Goal: Task Accomplishment & Management: Use online tool/utility

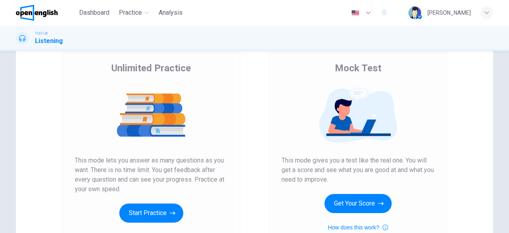
scroll to position [85, 0]
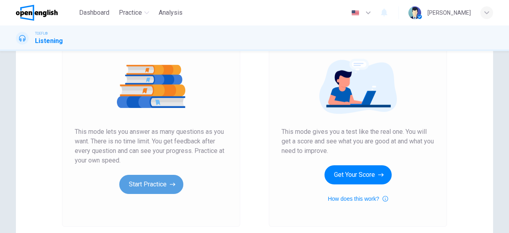
click at [163, 179] on button "Start Practice" at bounding box center [151, 184] width 64 height 19
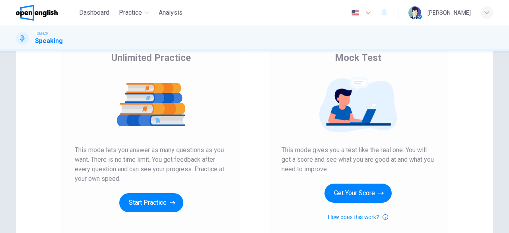
scroll to position [100, 0]
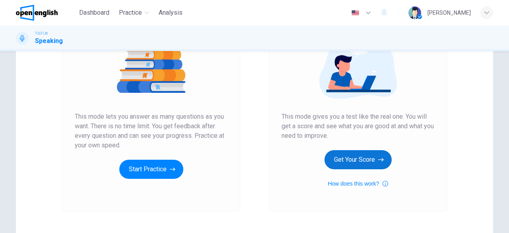
click at [353, 157] on button "Get Your Score" at bounding box center [358, 159] width 67 height 19
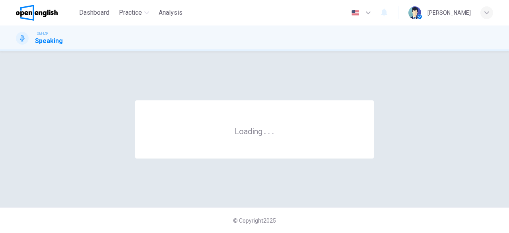
scroll to position [0, 0]
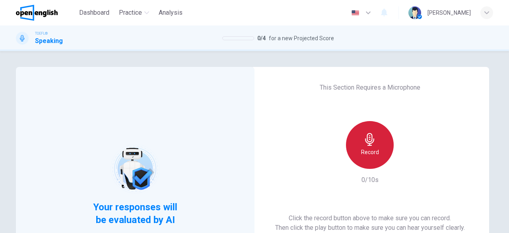
click at [353, 157] on div "Record" at bounding box center [370, 145] width 48 height 48
click at [372, 148] on h6 "Record" at bounding box center [370, 152] width 18 height 10
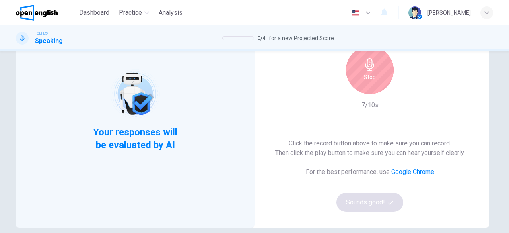
scroll to position [92, 0]
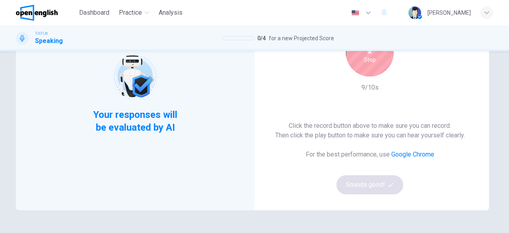
click at [362, 67] on div "Stop" at bounding box center [370, 53] width 48 height 48
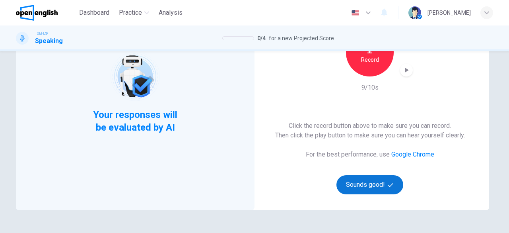
click at [368, 191] on button "Sounds good!" at bounding box center [370, 184] width 67 height 19
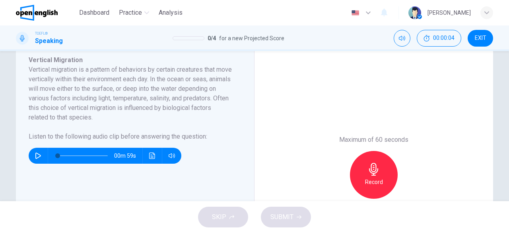
scroll to position [146, 0]
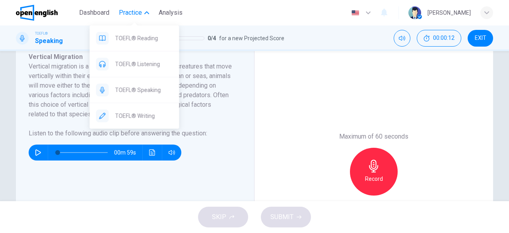
click at [134, 8] on span "Practice" at bounding box center [130, 13] width 23 height 10
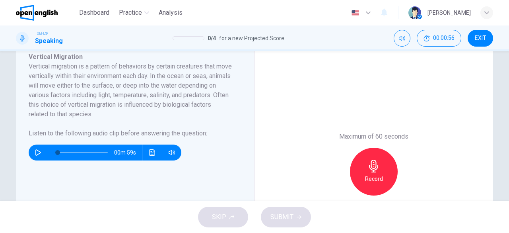
click at [37, 153] on icon "button" at bounding box center [38, 152] width 6 height 6
click at [36, 154] on icon "button" at bounding box center [38, 152] width 6 height 6
click at [150, 154] on icon "Click to see the audio transcription" at bounding box center [152, 152] width 6 height 6
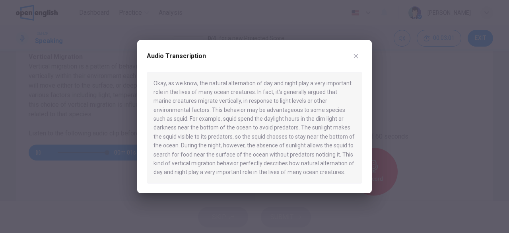
type input "*"
click at [355, 57] on icon "button" at bounding box center [356, 56] width 4 height 4
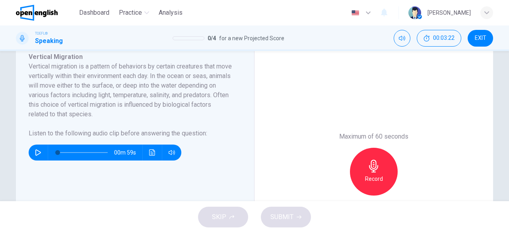
click at [369, 173] on div "Record" at bounding box center [374, 172] width 48 height 48
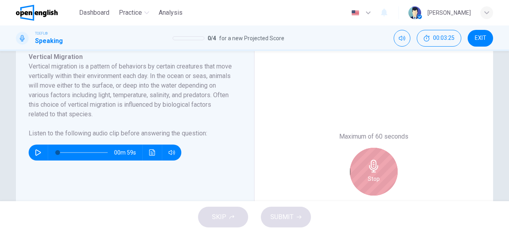
click at [369, 173] on div "Stop" at bounding box center [374, 172] width 48 height 48
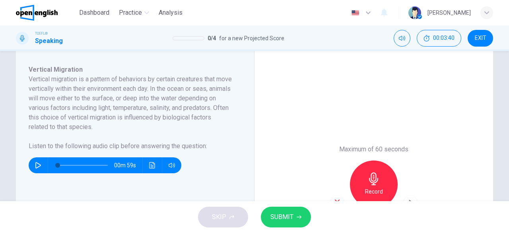
scroll to position [142, 0]
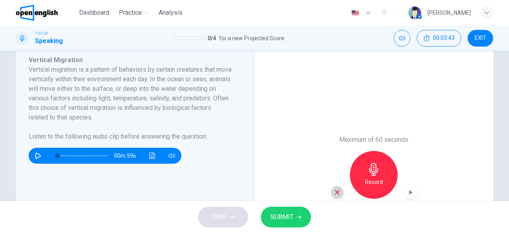
click at [335, 194] on icon "button" at bounding box center [337, 192] width 5 height 5
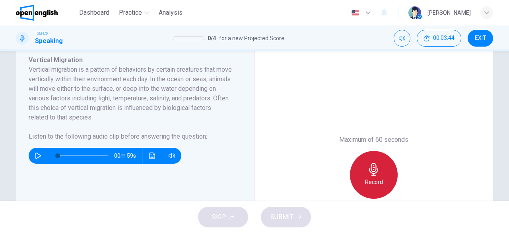
click at [368, 183] on h6 "Record" at bounding box center [374, 182] width 18 height 10
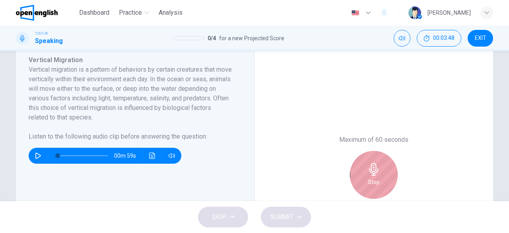
click at [368, 183] on h6 "Stop" at bounding box center [374, 182] width 12 height 10
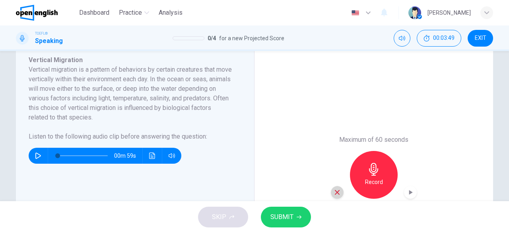
click at [336, 194] on icon "button" at bounding box center [337, 192] width 7 height 7
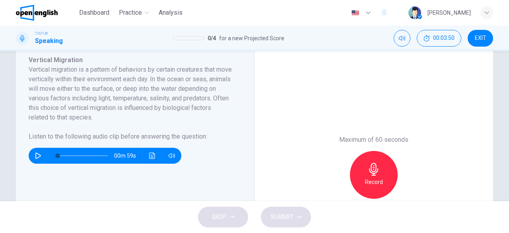
click at [361, 187] on div "Record" at bounding box center [374, 175] width 48 height 48
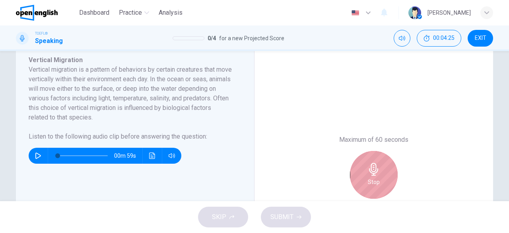
click at [361, 187] on div "Stop" at bounding box center [374, 175] width 48 height 48
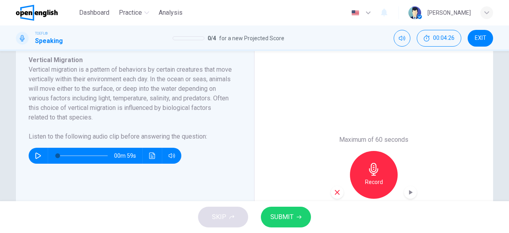
click at [337, 194] on icon "button" at bounding box center [337, 192] width 7 height 7
click at [377, 180] on h6 "Record" at bounding box center [374, 182] width 18 height 10
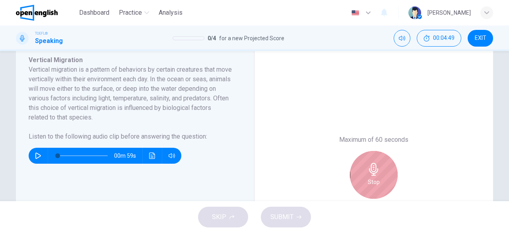
click at [377, 180] on h6 "Stop" at bounding box center [374, 182] width 12 height 10
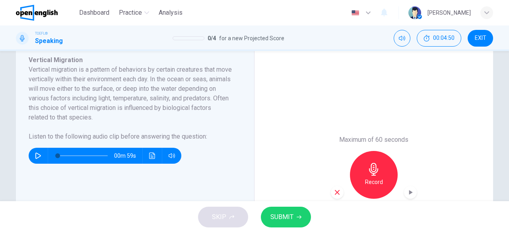
click at [335, 195] on icon "button" at bounding box center [337, 192] width 7 height 7
click at [372, 181] on h6 "Record" at bounding box center [374, 182] width 18 height 10
click at [335, 191] on icon "button" at bounding box center [337, 192] width 5 height 5
click at [366, 180] on h6 "Record" at bounding box center [374, 182] width 18 height 10
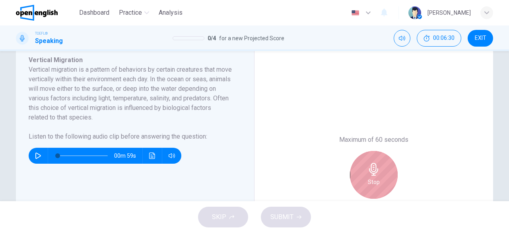
click at [366, 180] on div "Stop" at bounding box center [374, 175] width 48 height 48
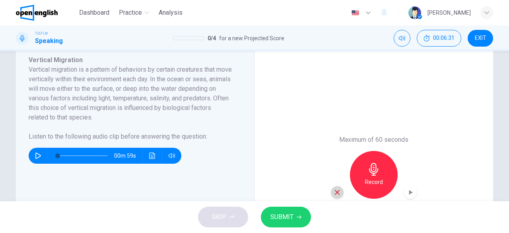
click at [336, 194] on icon "button" at bounding box center [337, 192] width 7 height 7
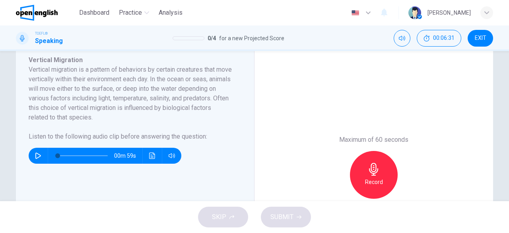
click at [375, 183] on h6 "Record" at bounding box center [374, 182] width 18 height 10
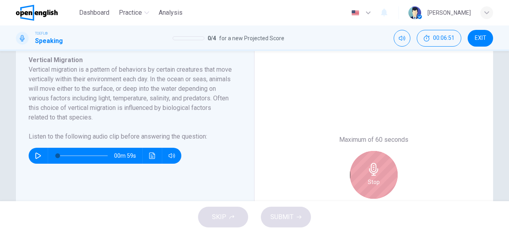
click at [375, 183] on h6 "Stop" at bounding box center [374, 182] width 12 height 10
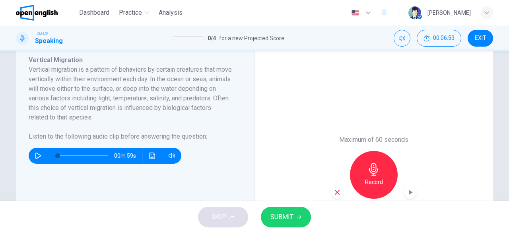
click at [338, 192] on icon "button" at bounding box center [337, 192] width 7 height 7
click at [377, 178] on h6 "Record" at bounding box center [374, 182] width 18 height 10
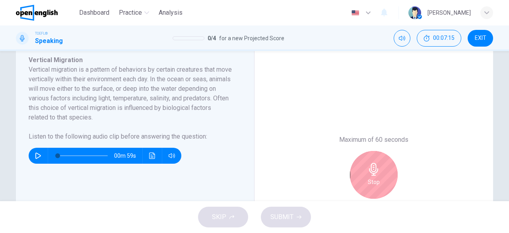
scroll to position [191, 0]
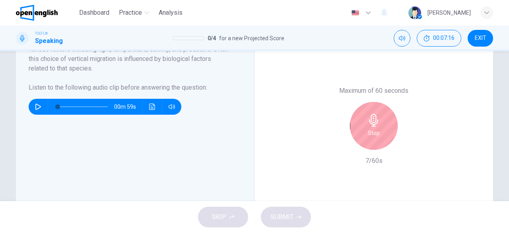
click at [377, 138] on div "Stop" at bounding box center [374, 126] width 48 height 48
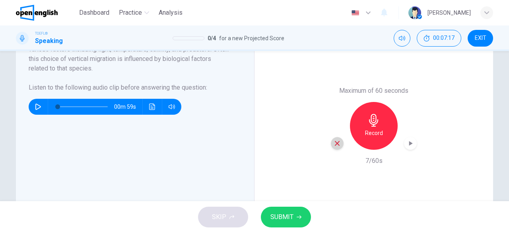
click at [334, 143] on icon "button" at bounding box center [337, 143] width 7 height 7
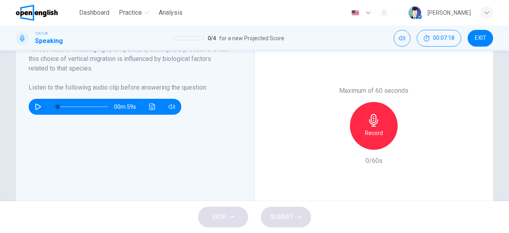
click at [376, 136] on h6 "Record" at bounding box center [374, 133] width 18 height 10
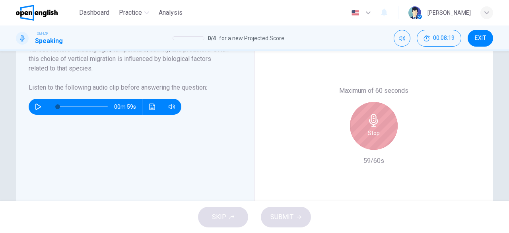
click at [376, 136] on h6 "Stop" at bounding box center [374, 133] width 12 height 10
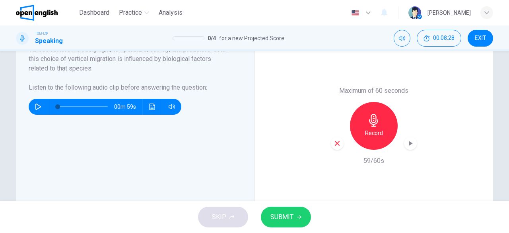
click at [335, 142] on icon "button" at bounding box center [337, 143] width 7 height 7
click at [372, 136] on h6 "Record" at bounding box center [374, 133] width 18 height 10
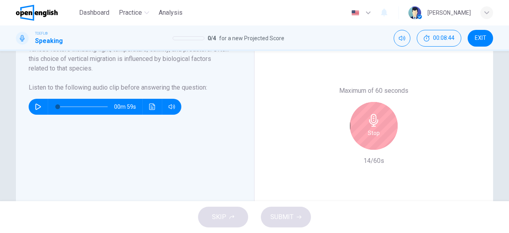
click at [371, 135] on h6 "Stop" at bounding box center [374, 133] width 12 height 10
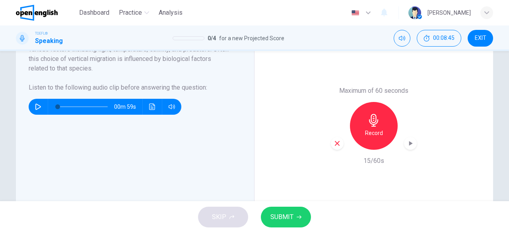
click at [334, 144] on icon "button" at bounding box center [337, 143] width 7 height 7
click at [365, 137] on h6 "Record" at bounding box center [374, 133] width 18 height 10
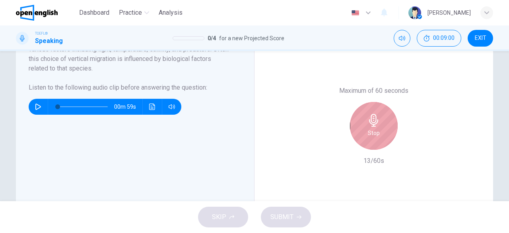
click at [364, 137] on div "Stop" at bounding box center [374, 126] width 48 height 48
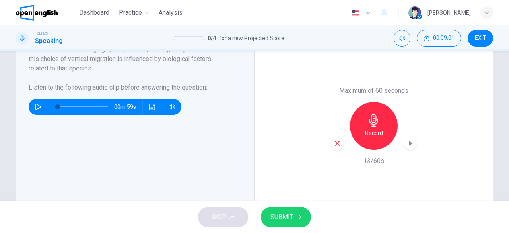
click at [335, 144] on icon "button" at bounding box center [337, 143] width 5 height 5
click at [364, 139] on div "Record" at bounding box center [374, 126] width 48 height 48
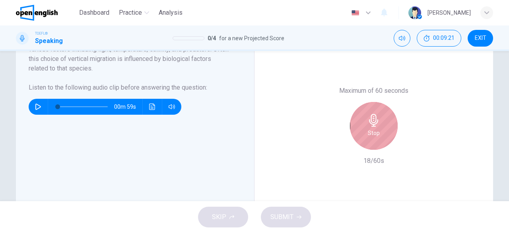
click at [364, 139] on div "Stop" at bounding box center [374, 126] width 48 height 48
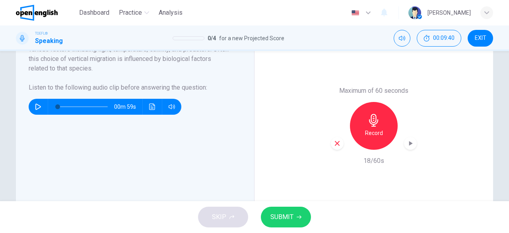
click at [335, 143] on icon "button" at bounding box center [337, 143] width 5 height 5
click at [378, 136] on h6 "Record" at bounding box center [374, 133] width 18 height 10
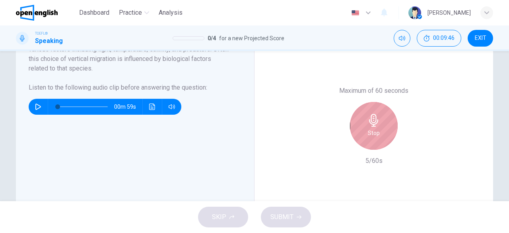
click at [378, 136] on div "Stop" at bounding box center [374, 126] width 48 height 48
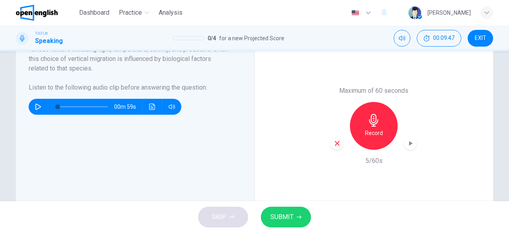
click at [335, 142] on icon "button" at bounding box center [337, 143] width 5 height 5
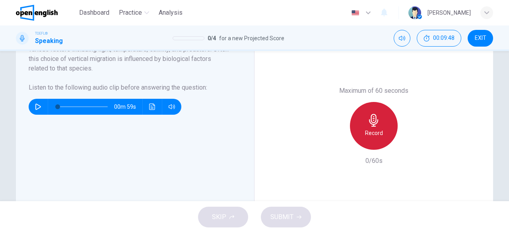
click at [368, 140] on div "Record" at bounding box center [374, 126] width 48 height 48
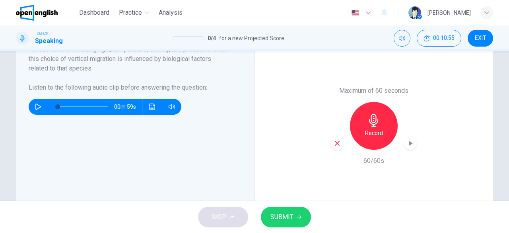
click at [288, 219] on span "SUBMIT" at bounding box center [281, 216] width 23 height 11
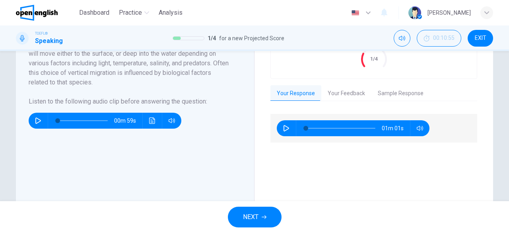
scroll to position [179, 0]
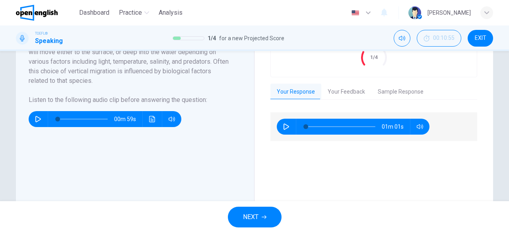
click at [344, 88] on button "Your Feedback" at bounding box center [346, 92] width 50 height 17
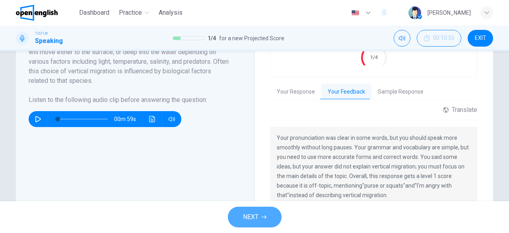
click at [246, 217] on span "NEXT" at bounding box center [251, 216] width 16 height 11
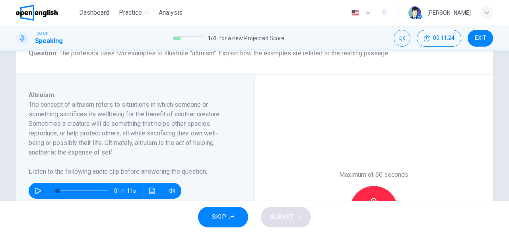
scroll to position [117, 0]
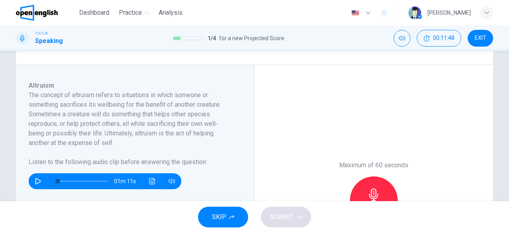
click at [35, 180] on icon "button" at bounding box center [38, 181] width 6 height 6
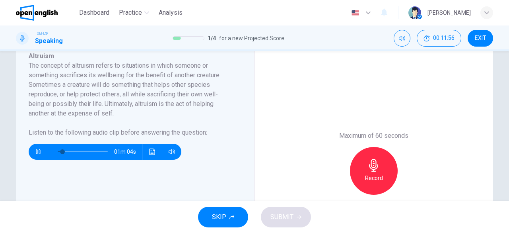
scroll to position [148, 0]
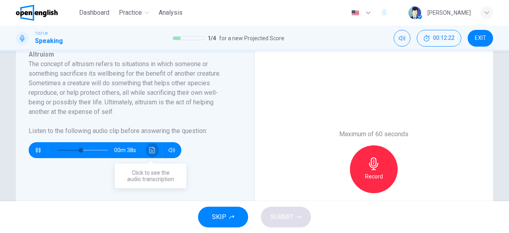
click at [150, 151] on icon "Click to see the audio transcription" at bounding box center [152, 150] width 6 height 6
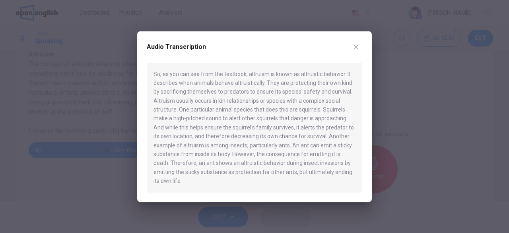
type input "*"
click at [356, 48] on icon "button" at bounding box center [356, 47] width 6 height 6
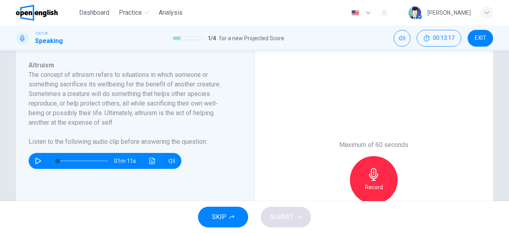
scroll to position [138, 0]
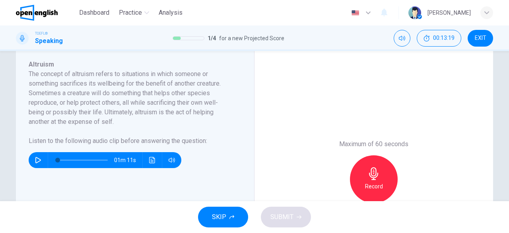
click at [376, 184] on h6 "Record" at bounding box center [374, 186] width 18 height 10
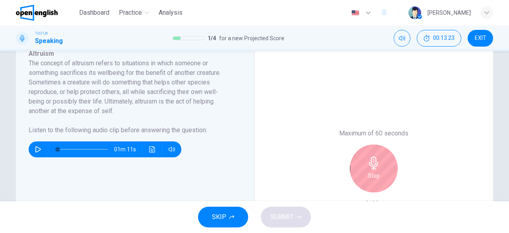
scroll to position [148, 0]
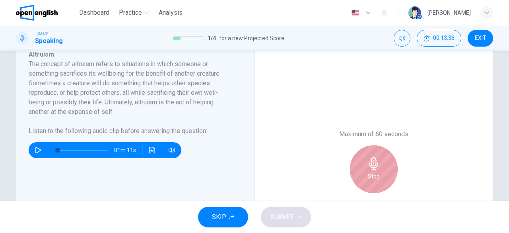
click at [370, 176] on h6 "Stop" at bounding box center [374, 176] width 12 height 10
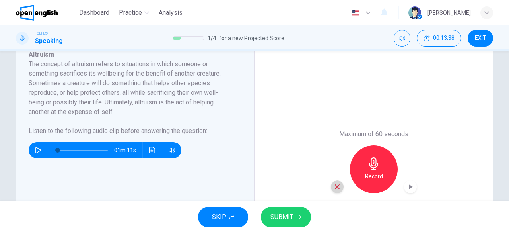
click at [337, 185] on icon "button" at bounding box center [337, 186] width 5 height 5
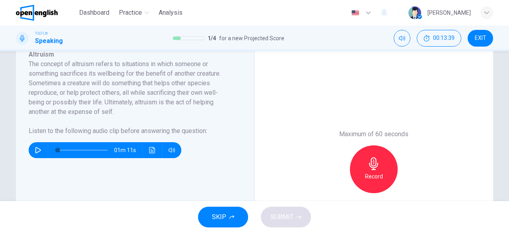
click at [372, 175] on h6 "Record" at bounding box center [374, 176] width 18 height 10
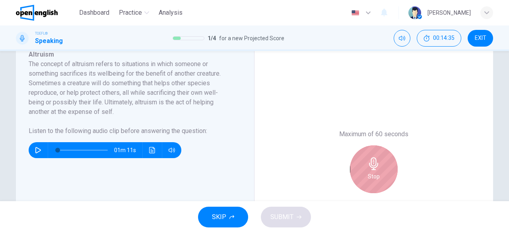
click at [372, 175] on h6 "Stop" at bounding box center [374, 176] width 12 height 10
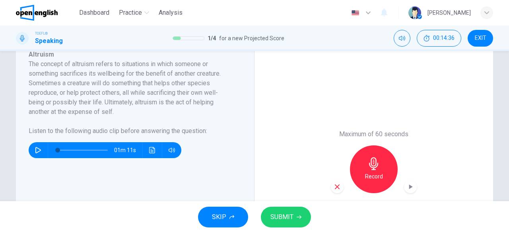
click at [334, 187] on icon "button" at bounding box center [337, 186] width 7 height 7
click at [369, 179] on h6 "Record" at bounding box center [374, 176] width 18 height 10
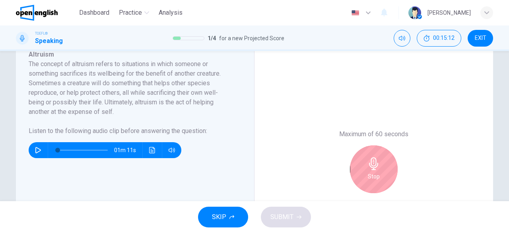
scroll to position [204, 0]
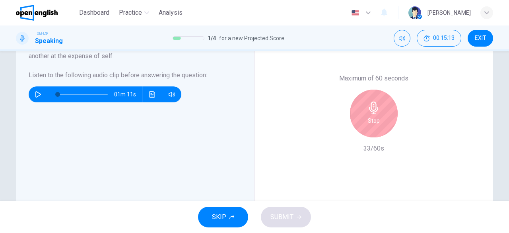
click at [368, 125] on h6 "Stop" at bounding box center [374, 121] width 12 height 10
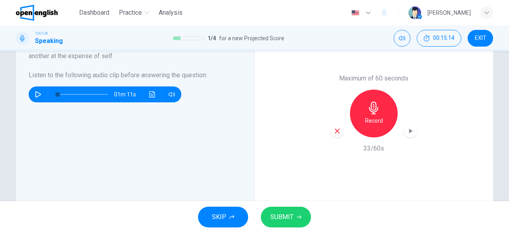
click at [336, 133] on icon "button" at bounding box center [337, 130] width 7 height 7
click at [372, 118] on h6 "Record" at bounding box center [374, 121] width 18 height 10
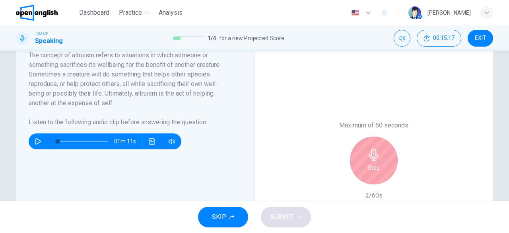
scroll to position [158, 0]
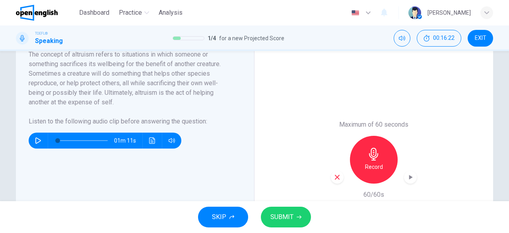
click at [334, 174] on icon "button" at bounding box center [337, 176] width 7 height 7
click at [377, 163] on h6 "Record" at bounding box center [374, 167] width 18 height 10
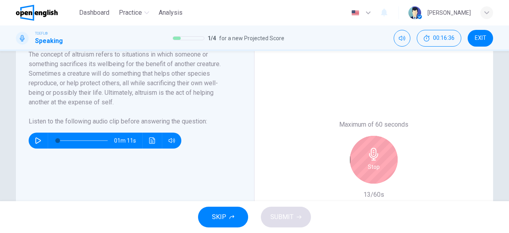
click at [377, 163] on h6 "Stop" at bounding box center [374, 167] width 12 height 10
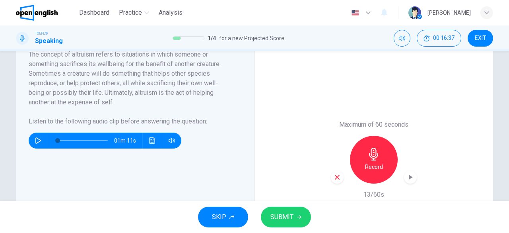
click at [337, 177] on icon "button" at bounding box center [337, 176] width 7 height 7
click at [370, 175] on div "Record" at bounding box center [374, 160] width 48 height 48
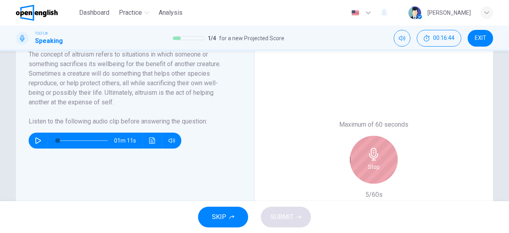
click at [370, 175] on div "Stop" at bounding box center [374, 160] width 48 height 48
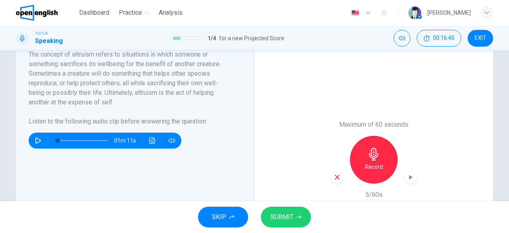
click at [336, 176] on icon "button" at bounding box center [337, 177] width 5 height 5
click at [373, 171] on div "Record" at bounding box center [374, 160] width 48 height 48
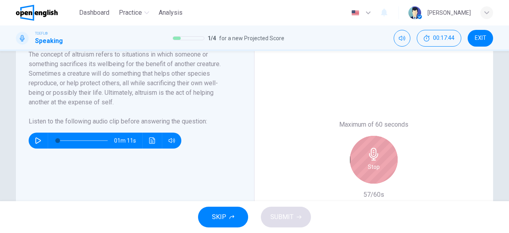
click at [373, 171] on div "Stop" at bounding box center [374, 160] width 48 height 48
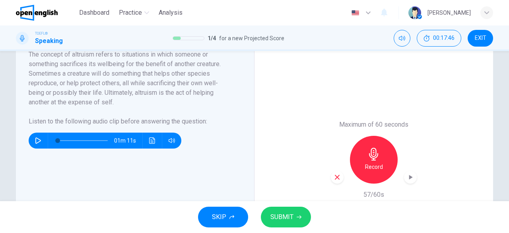
click at [334, 177] on icon "button" at bounding box center [337, 176] width 7 height 7
click at [376, 165] on h6 "Record" at bounding box center [374, 167] width 18 height 10
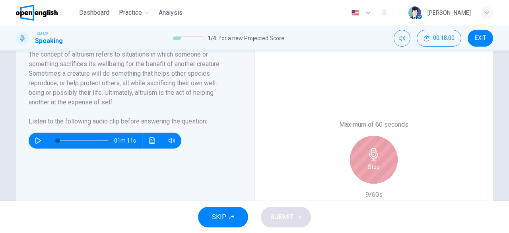
click at [376, 165] on h6 "Stop" at bounding box center [374, 167] width 12 height 10
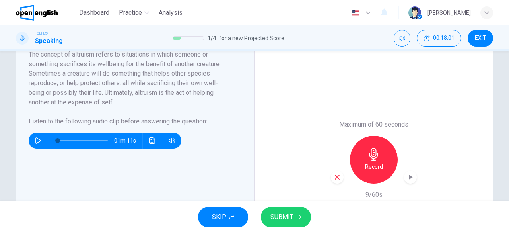
click at [335, 178] on icon "button" at bounding box center [337, 176] width 7 height 7
click at [363, 175] on div "Record" at bounding box center [374, 160] width 48 height 48
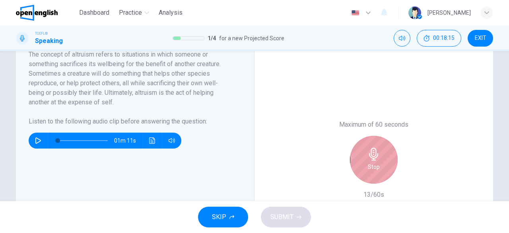
click at [363, 175] on div "Stop" at bounding box center [374, 160] width 48 height 48
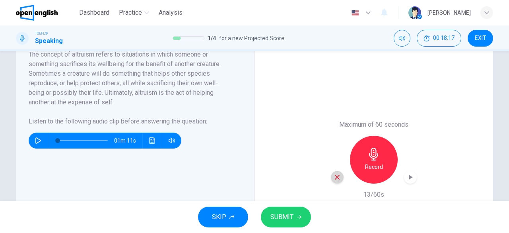
click at [334, 180] on icon "button" at bounding box center [337, 176] width 7 height 7
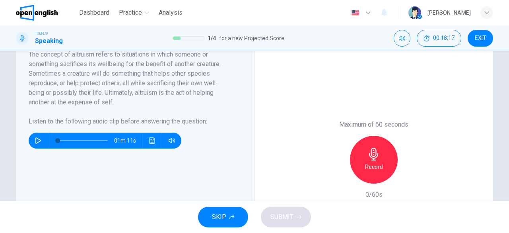
click at [367, 168] on h6 "Record" at bounding box center [374, 167] width 18 height 10
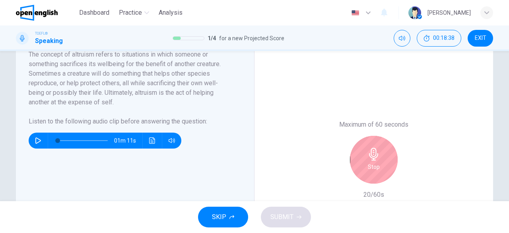
click at [368, 168] on h6 "Stop" at bounding box center [374, 167] width 12 height 10
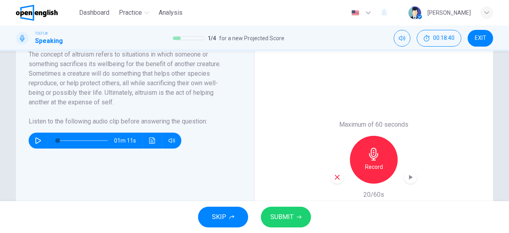
click at [337, 178] on icon "button" at bounding box center [337, 177] width 5 height 5
click at [371, 167] on h6 "Record" at bounding box center [374, 167] width 18 height 10
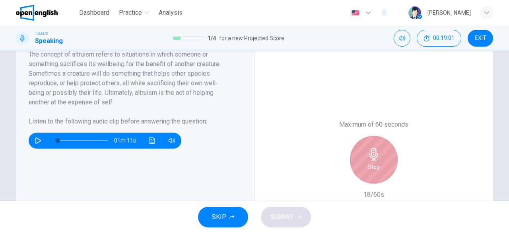
click at [371, 167] on h6 "Stop" at bounding box center [374, 167] width 12 height 10
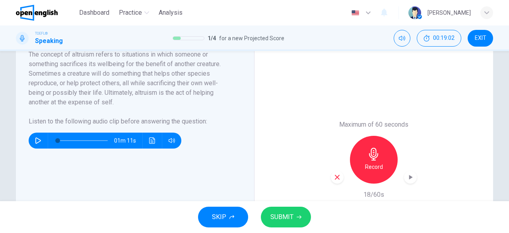
click at [335, 179] on icon "button" at bounding box center [337, 176] width 7 height 7
click at [375, 172] on div "Record" at bounding box center [374, 160] width 48 height 48
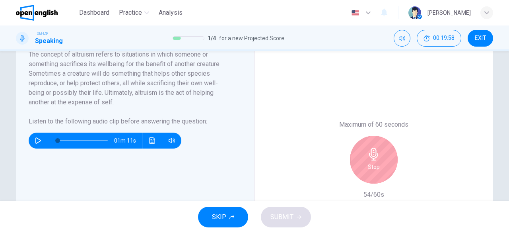
click at [432, 152] on div "Maximum of 60 seconds Stop 54/60s" at bounding box center [374, 159] width 239 height 270
click at [370, 171] on h6 "Stop" at bounding box center [374, 167] width 12 height 10
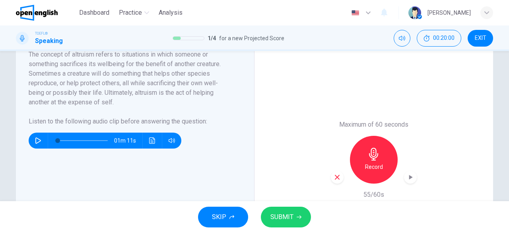
click at [327, 176] on div "Maximum of 60 seconds Record 55/60s" at bounding box center [374, 159] width 239 height 270
click at [339, 176] on div "button" at bounding box center [337, 177] width 13 height 13
click at [371, 166] on h6 "Record" at bounding box center [374, 167] width 18 height 10
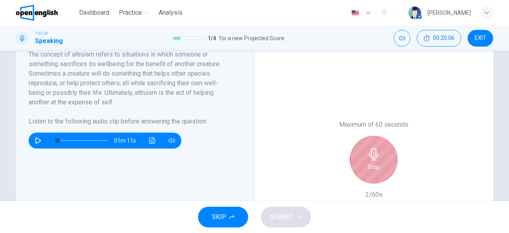
click at [371, 166] on h6 "Stop" at bounding box center [374, 167] width 12 height 10
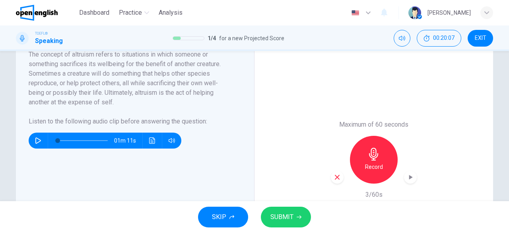
click at [337, 178] on icon "button" at bounding box center [337, 177] width 5 height 5
click at [367, 175] on div "Record" at bounding box center [374, 160] width 48 height 48
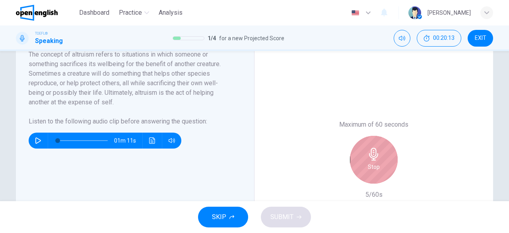
click at [367, 175] on div "Stop" at bounding box center [374, 160] width 48 height 48
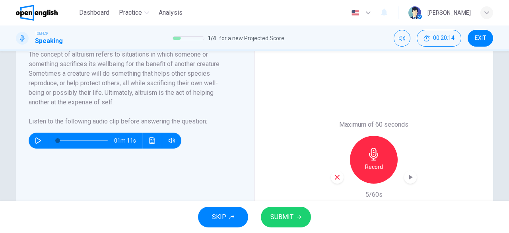
click at [337, 178] on icon "button" at bounding box center [337, 176] width 7 height 7
click at [366, 172] on div "Record" at bounding box center [374, 160] width 48 height 48
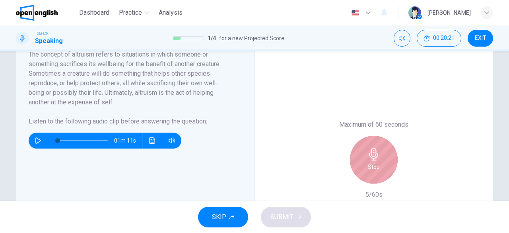
click at [366, 172] on div "Stop" at bounding box center [374, 160] width 48 height 48
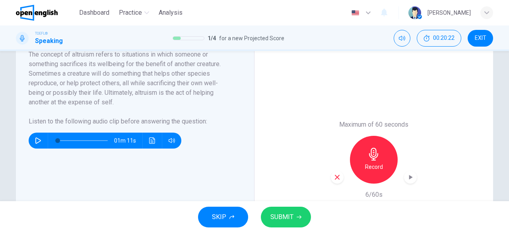
click at [334, 177] on icon "button" at bounding box center [337, 176] width 7 height 7
click at [391, 167] on div "Record" at bounding box center [374, 160] width 48 height 48
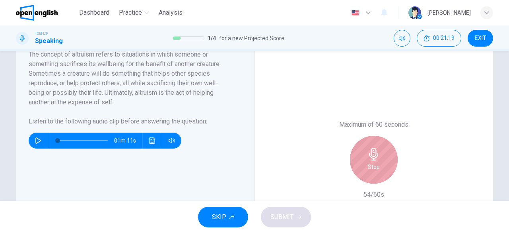
click at [391, 167] on div "Stop" at bounding box center [374, 160] width 48 height 48
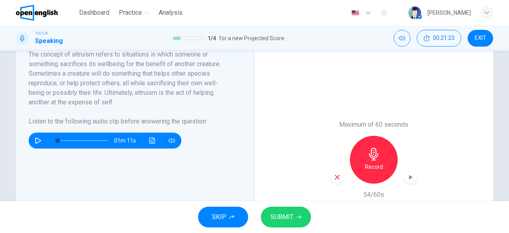
click at [334, 179] on icon "button" at bounding box center [337, 176] width 7 height 7
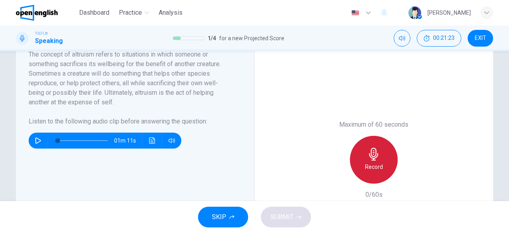
click at [370, 170] on h6 "Record" at bounding box center [374, 167] width 18 height 10
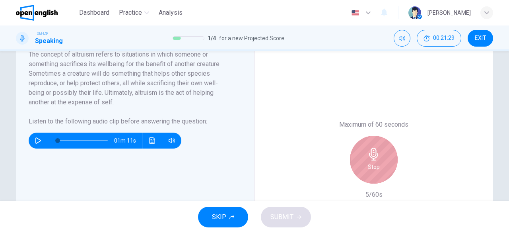
click at [370, 170] on h6 "Stop" at bounding box center [374, 167] width 12 height 10
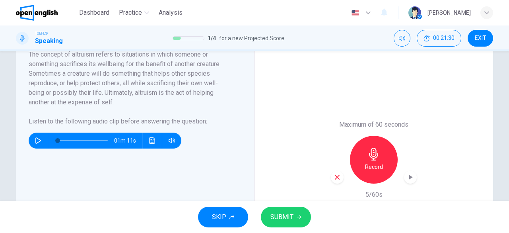
click at [339, 180] on div "button" at bounding box center [337, 177] width 13 height 13
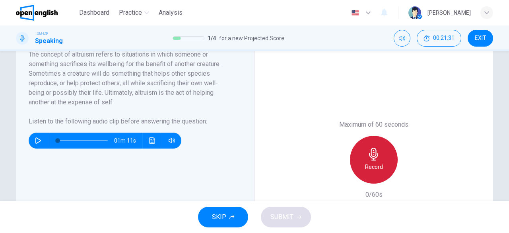
click at [378, 169] on h6 "Record" at bounding box center [374, 167] width 18 height 10
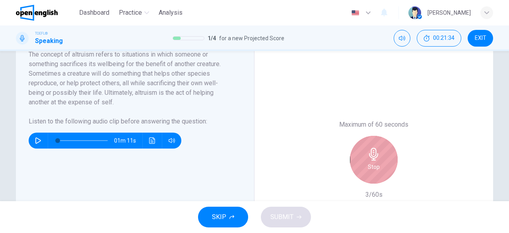
click at [378, 169] on div "Stop" at bounding box center [374, 160] width 48 height 48
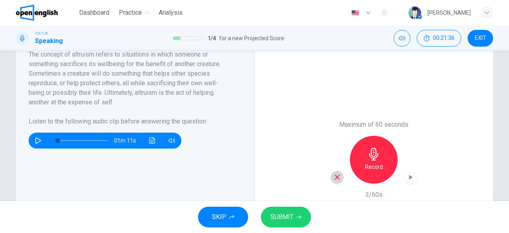
click at [337, 177] on icon "button" at bounding box center [337, 176] width 7 height 7
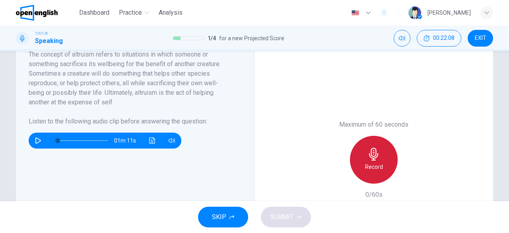
click at [365, 165] on h6 "Record" at bounding box center [374, 167] width 18 height 10
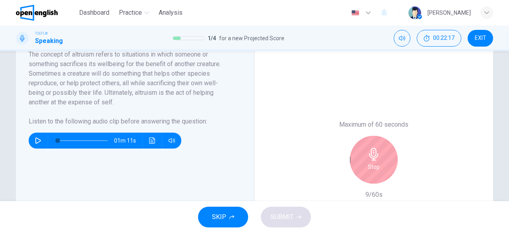
click at [365, 165] on div "Stop" at bounding box center [374, 160] width 48 height 48
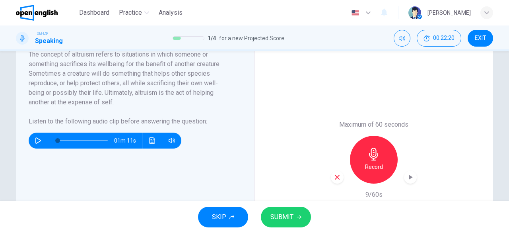
click at [337, 179] on icon "button" at bounding box center [337, 176] width 7 height 7
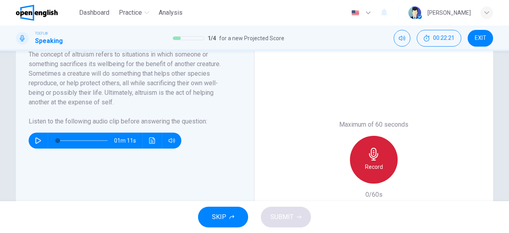
click at [373, 168] on h6 "Record" at bounding box center [374, 167] width 18 height 10
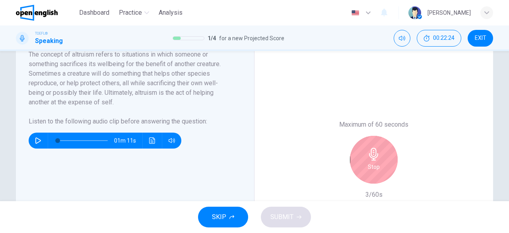
click at [372, 168] on h6 "Stop" at bounding box center [374, 167] width 12 height 10
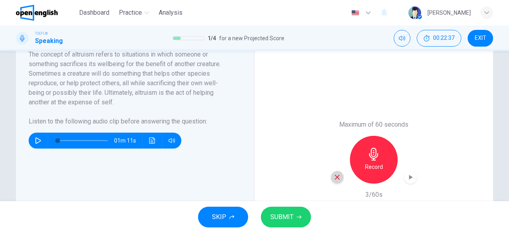
click at [334, 178] on icon "button" at bounding box center [337, 176] width 7 height 7
